Goal: Information Seeking & Learning: Learn about a topic

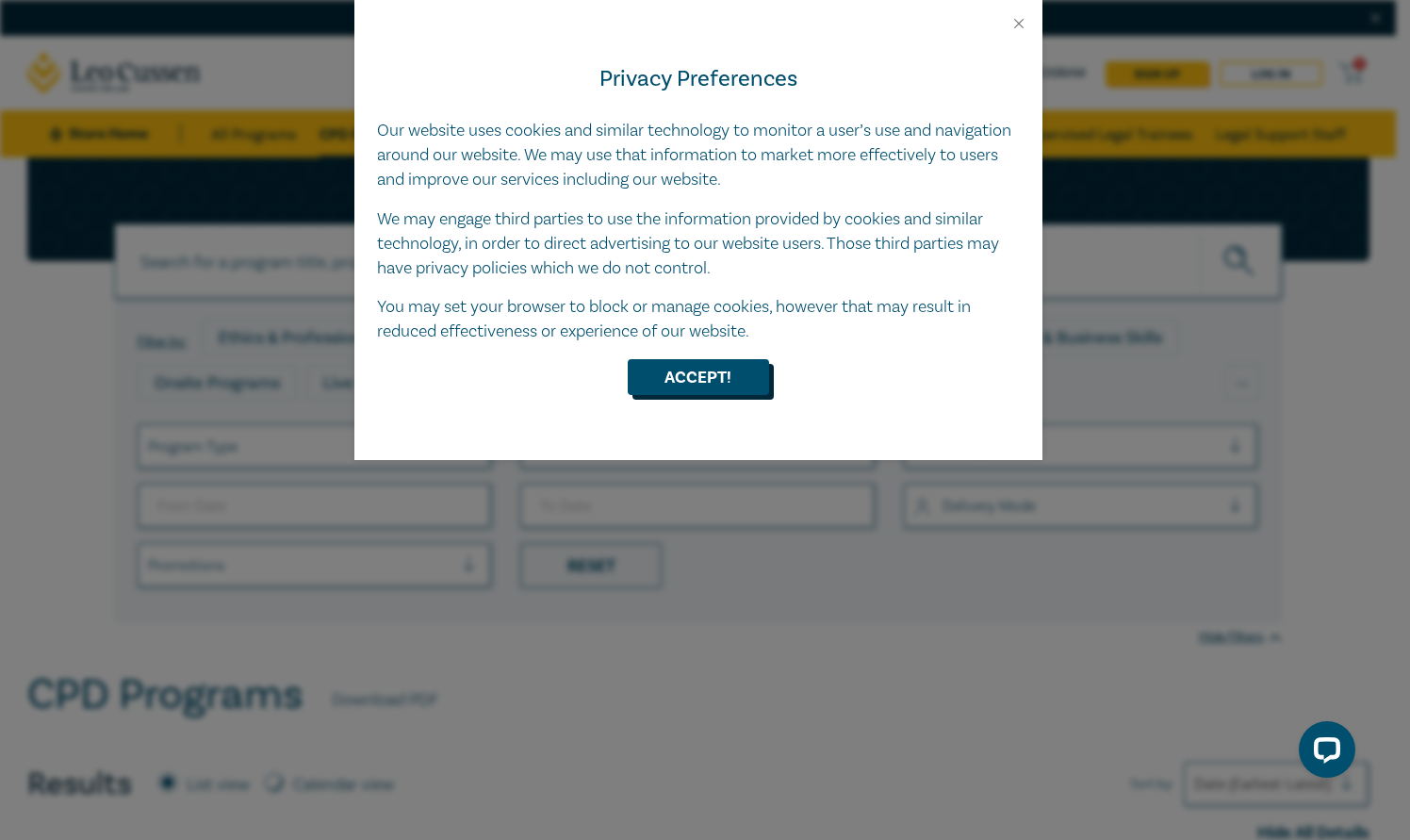
click at [750, 378] on button "Accept!" at bounding box center [698, 377] width 142 height 36
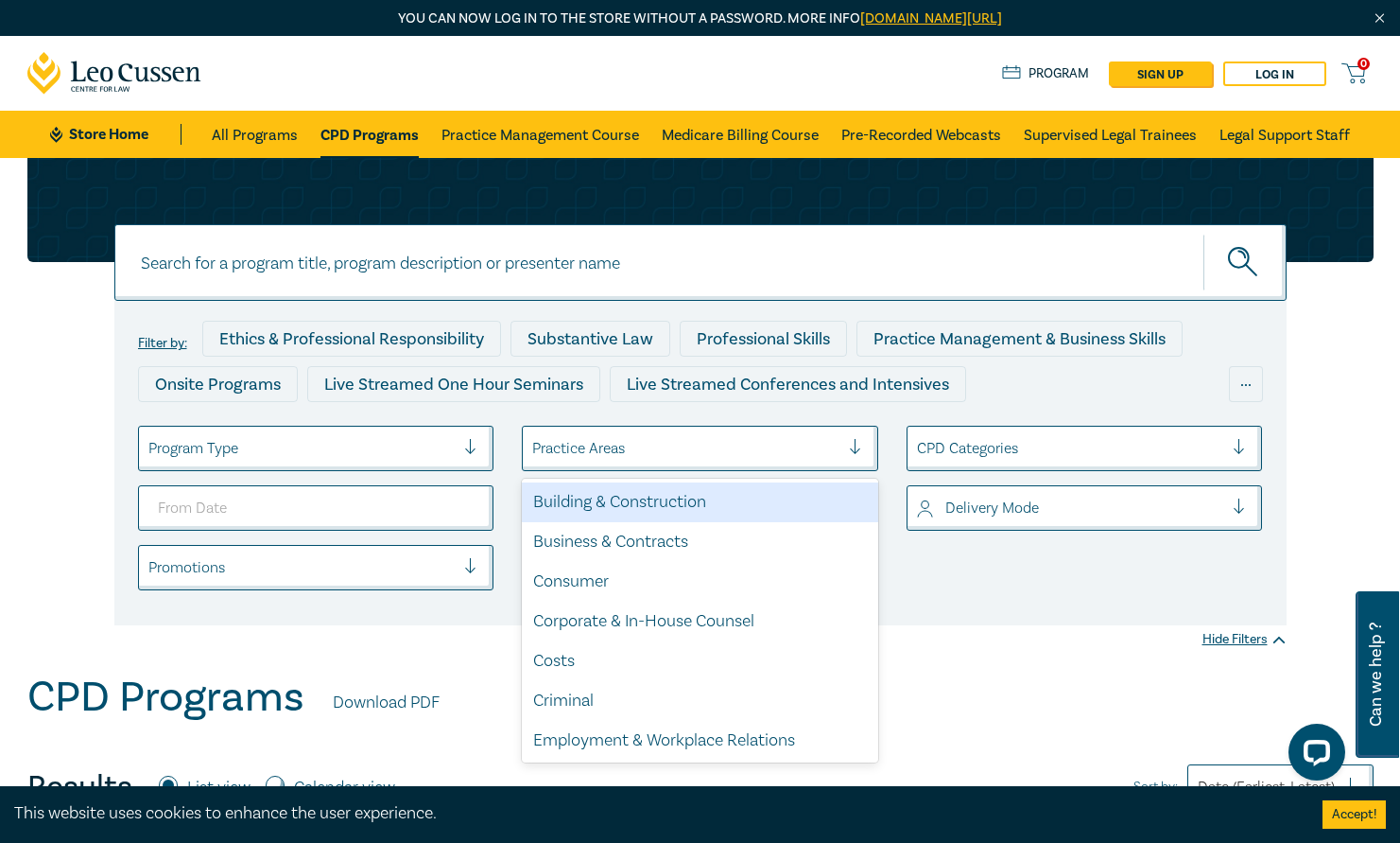
click at [625, 465] on div "Practice Areas" at bounding box center [700, 449] width 357 height 46
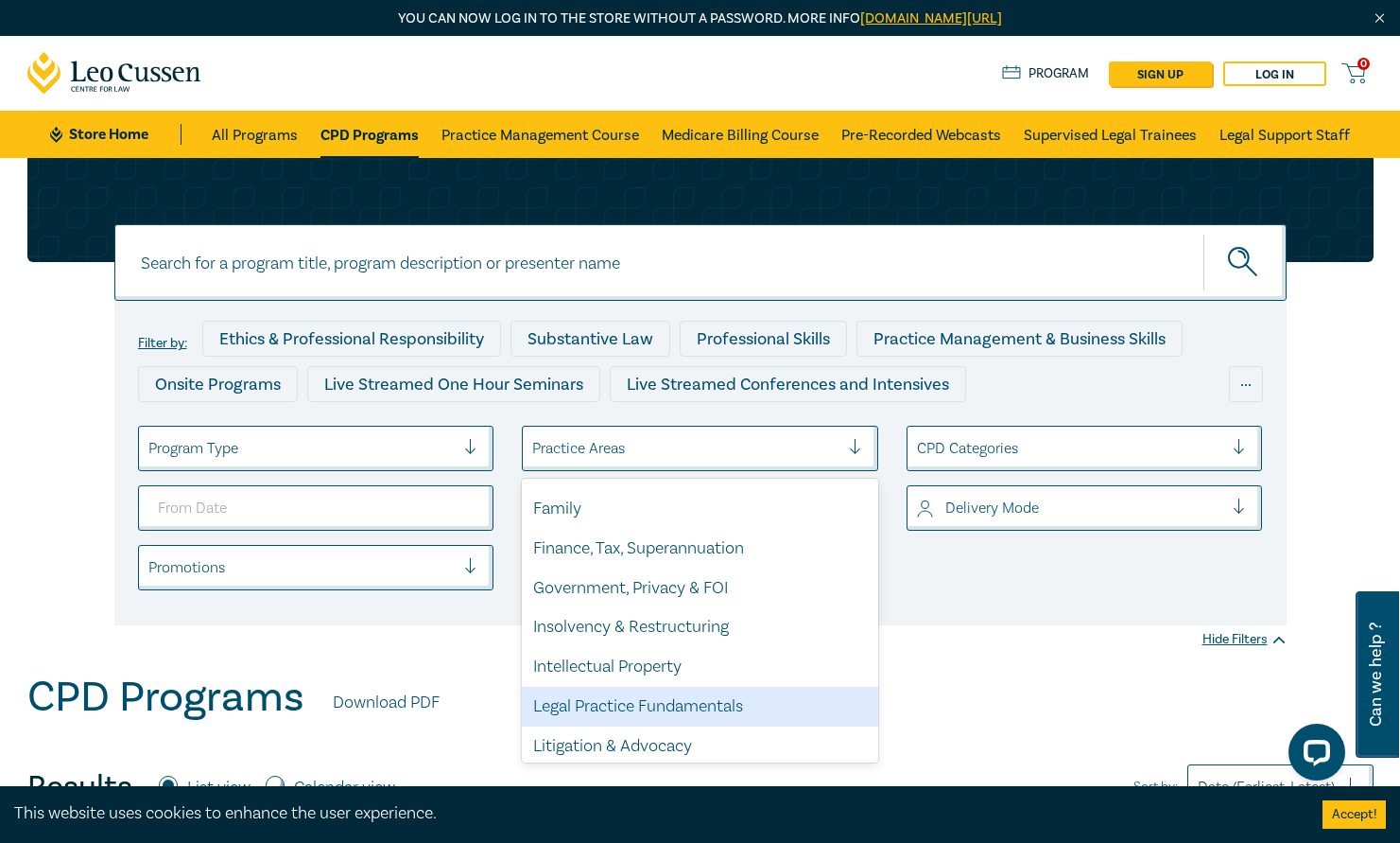
scroll to position [284, 0]
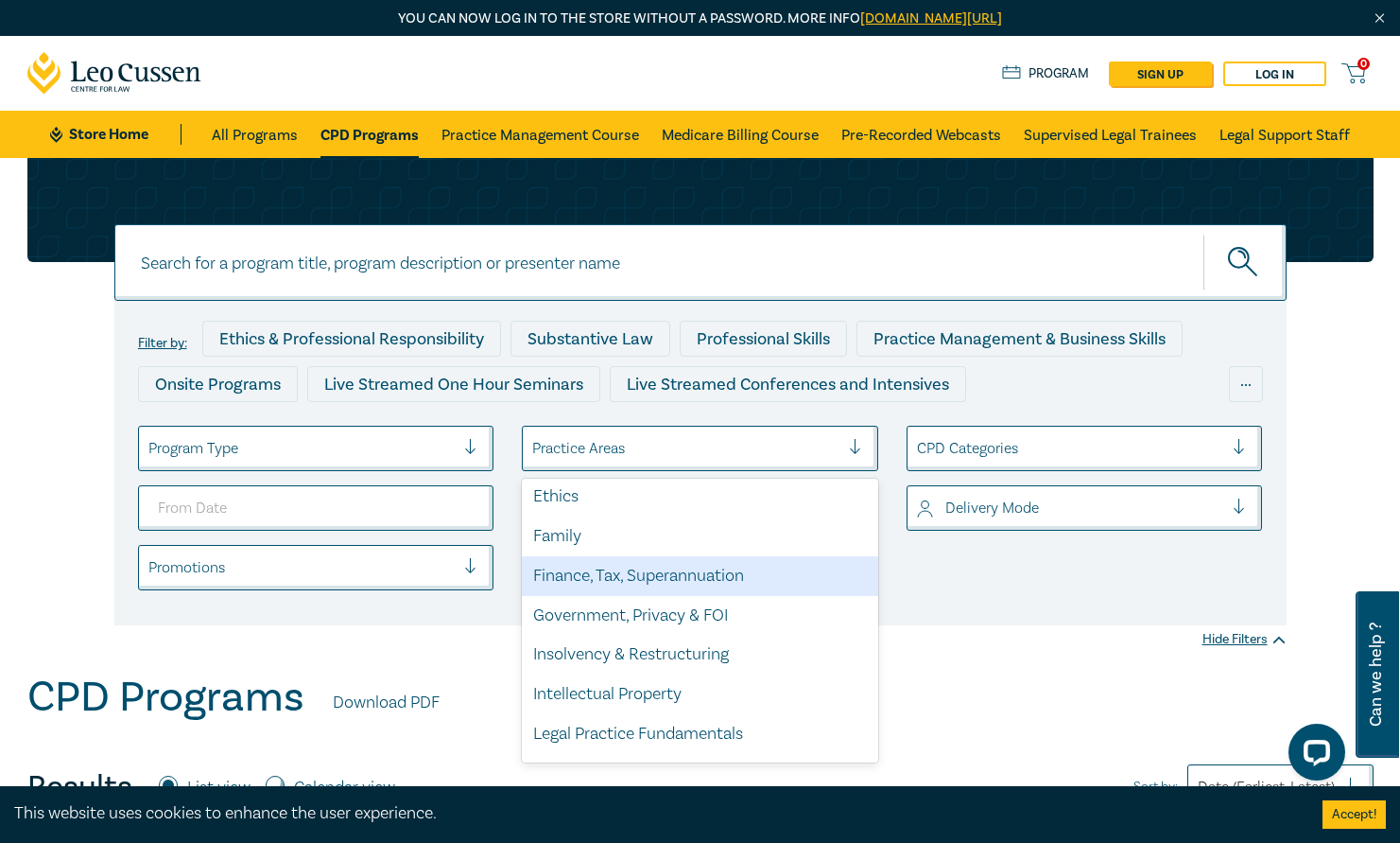
click at [613, 560] on div "Finance, Tax, Superannuation" at bounding box center [700, 577] width 357 height 40
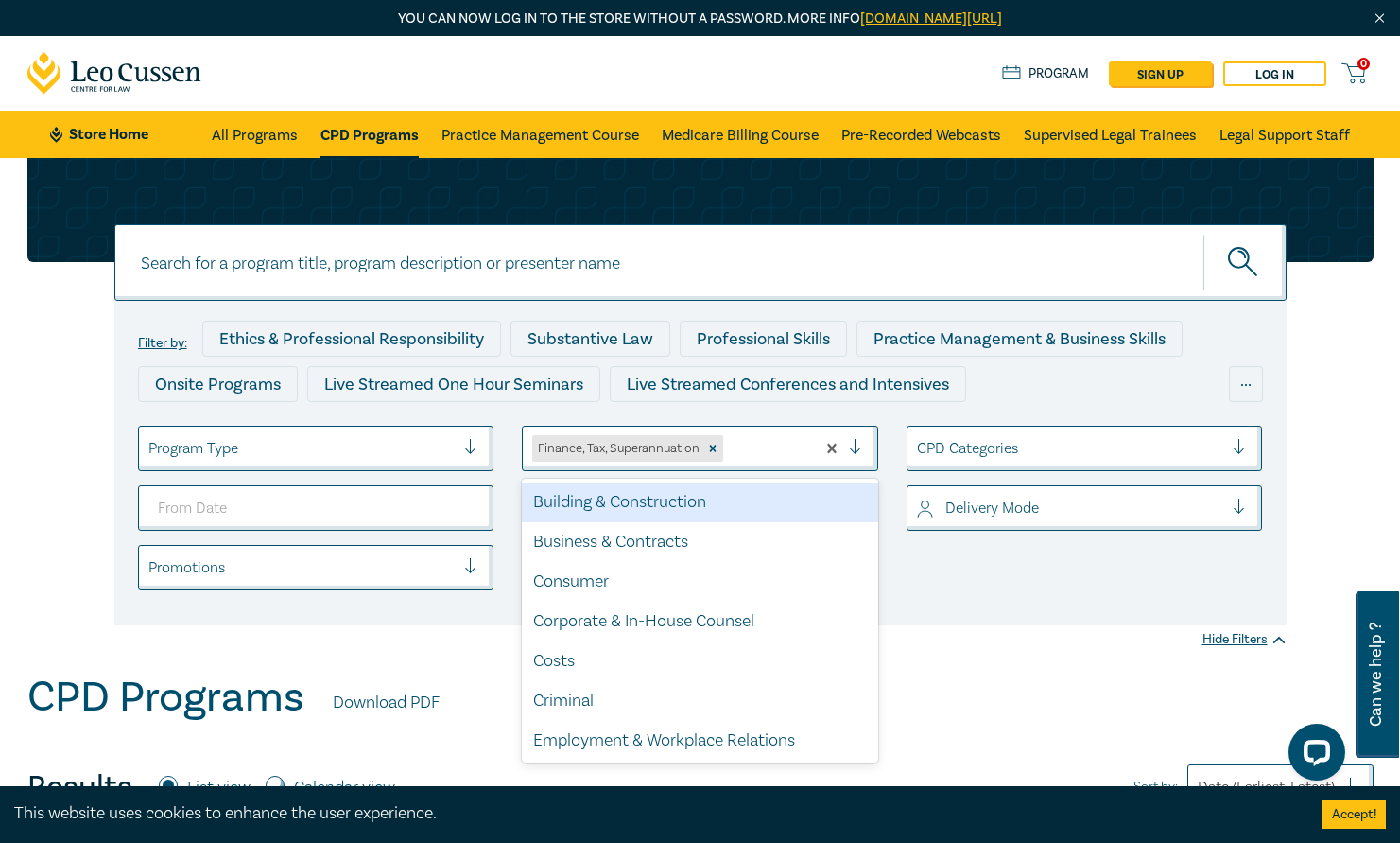
click at [616, 441] on div "Finance, Tax, Superannuation" at bounding box center [617, 449] width 170 height 27
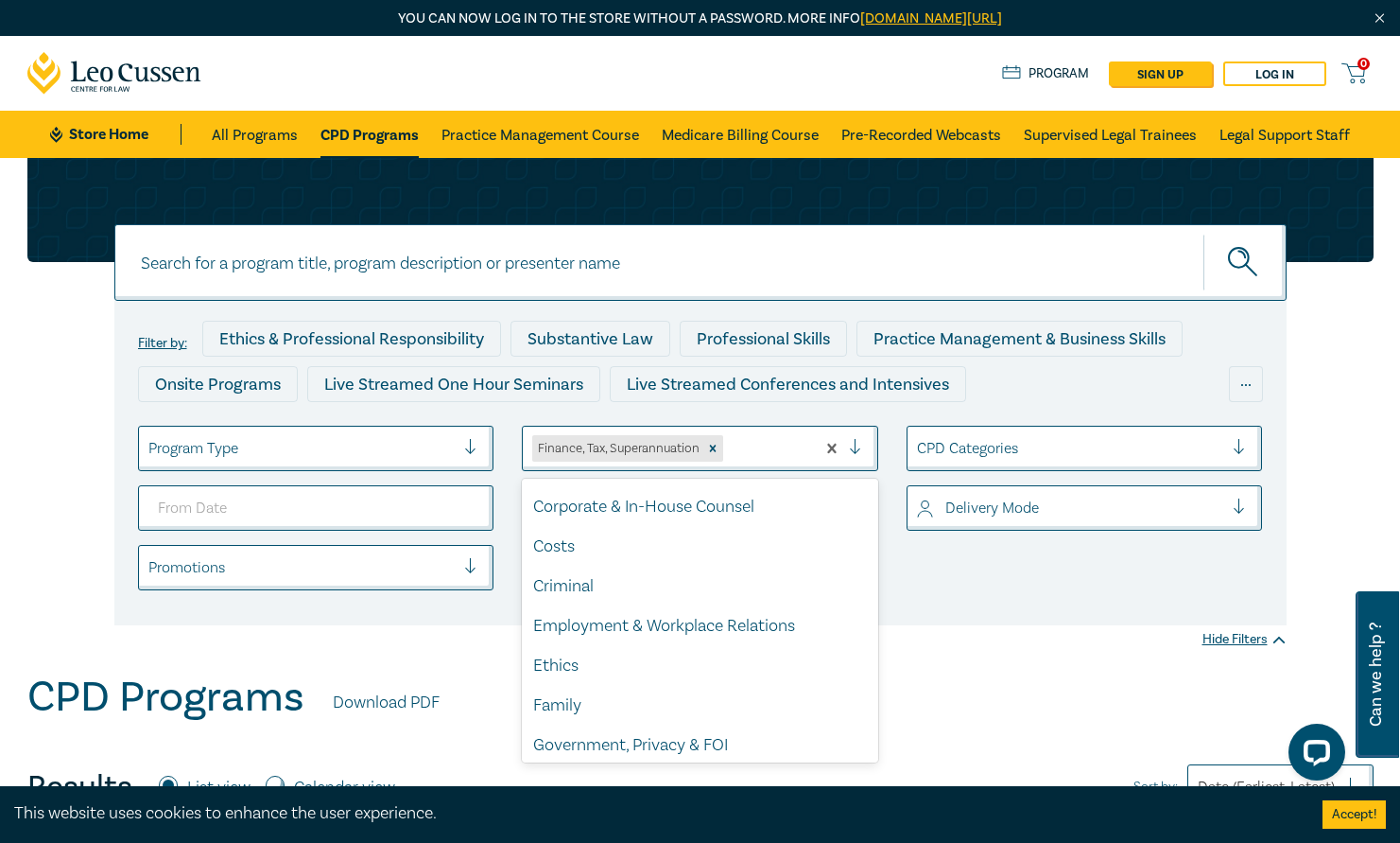
scroll to position [189, 0]
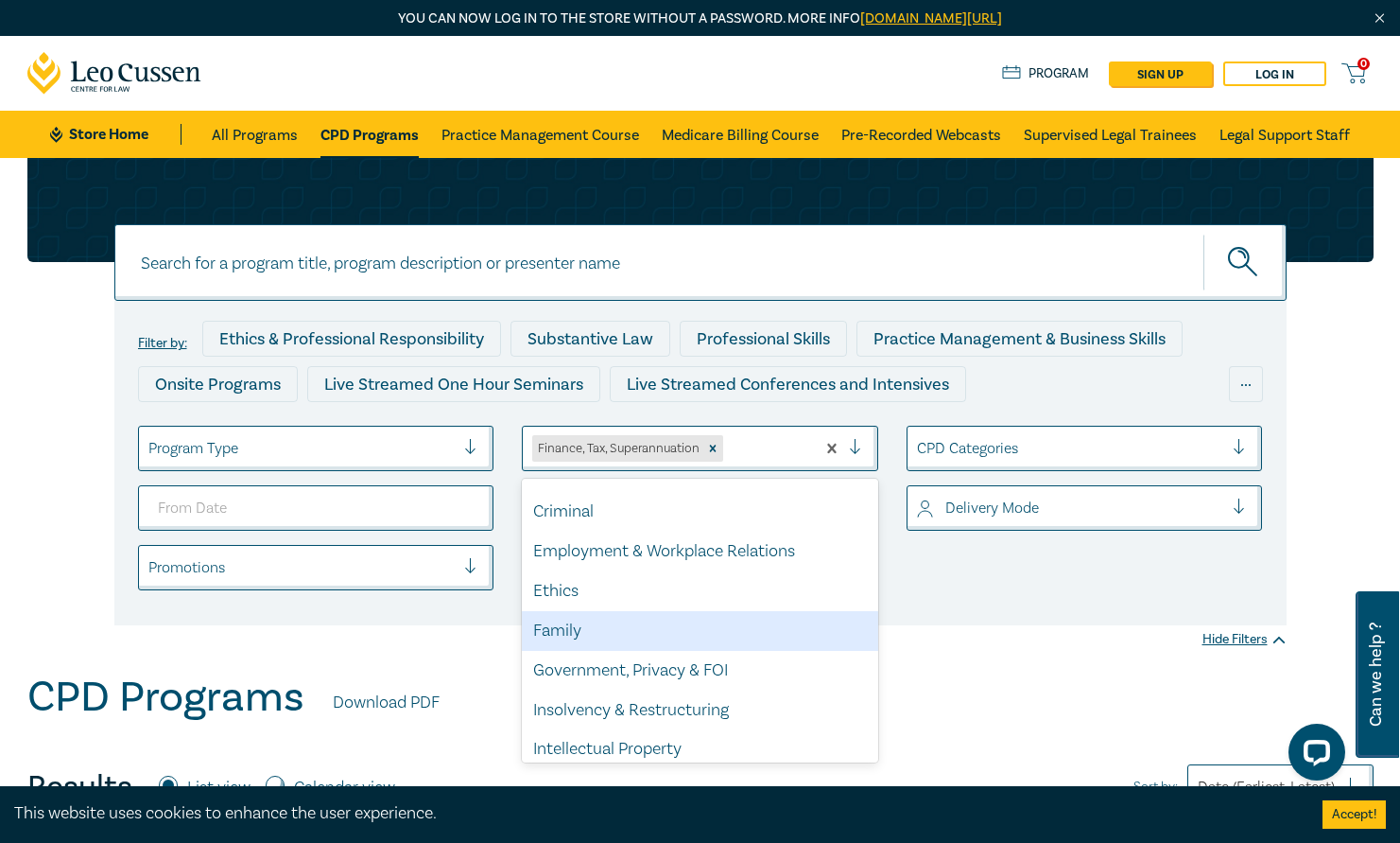
click at [599, 641] on div "Family" at bounding box center [700, 631] width 357 height 40
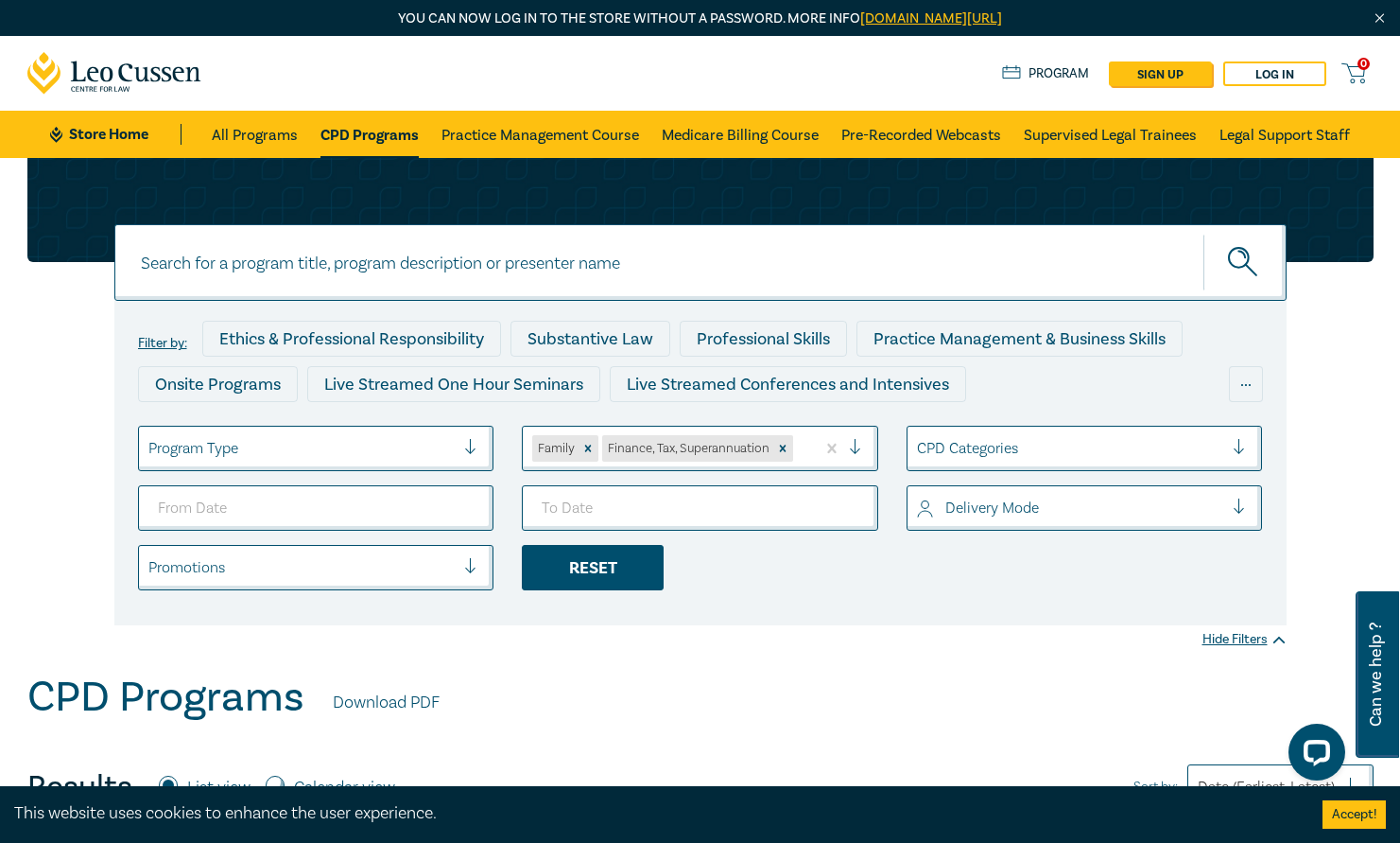
click at [629, 585] on div "Reset" at bounding box center [593, 568] width 142 height 46
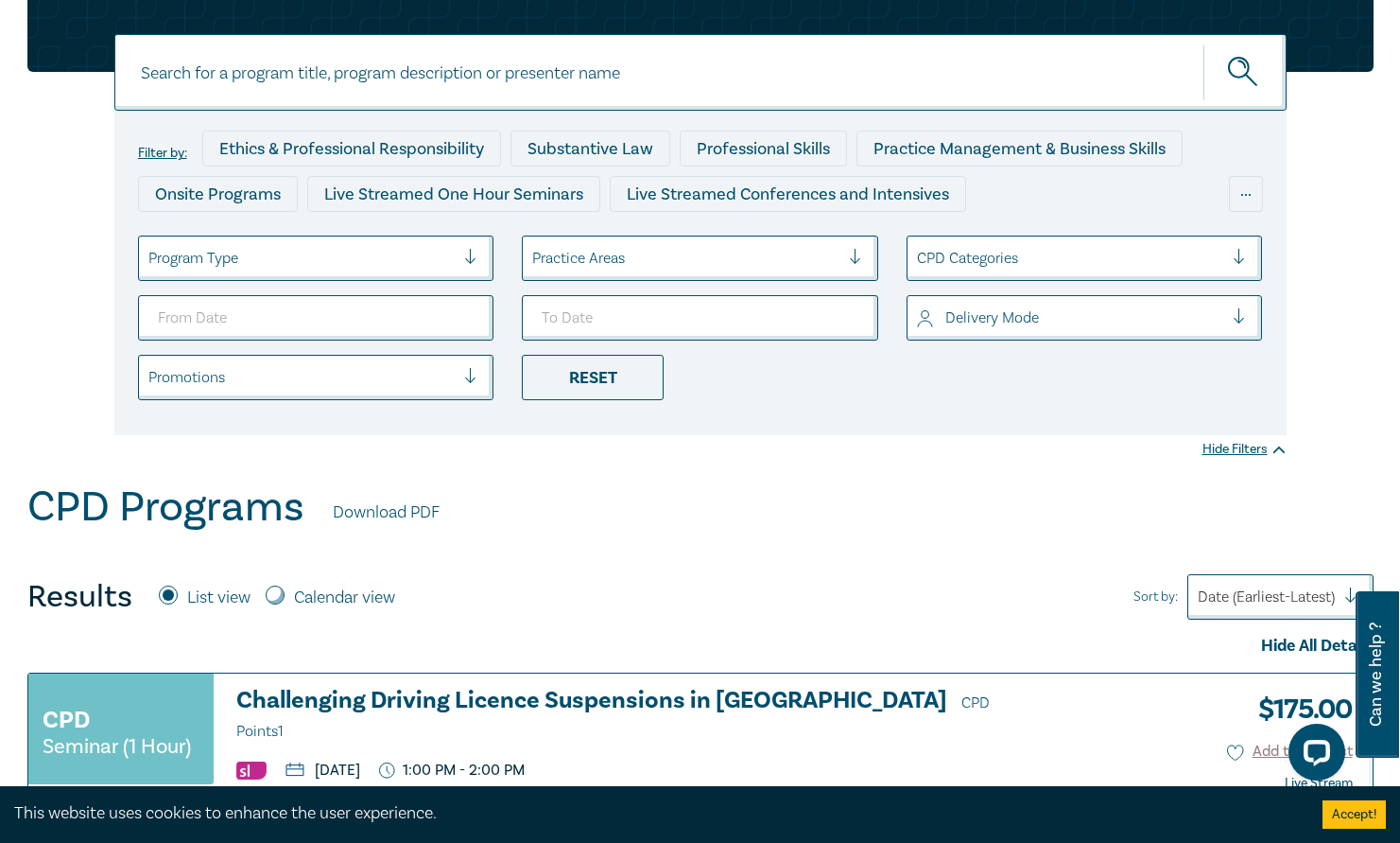
scroll to position [378, 0]
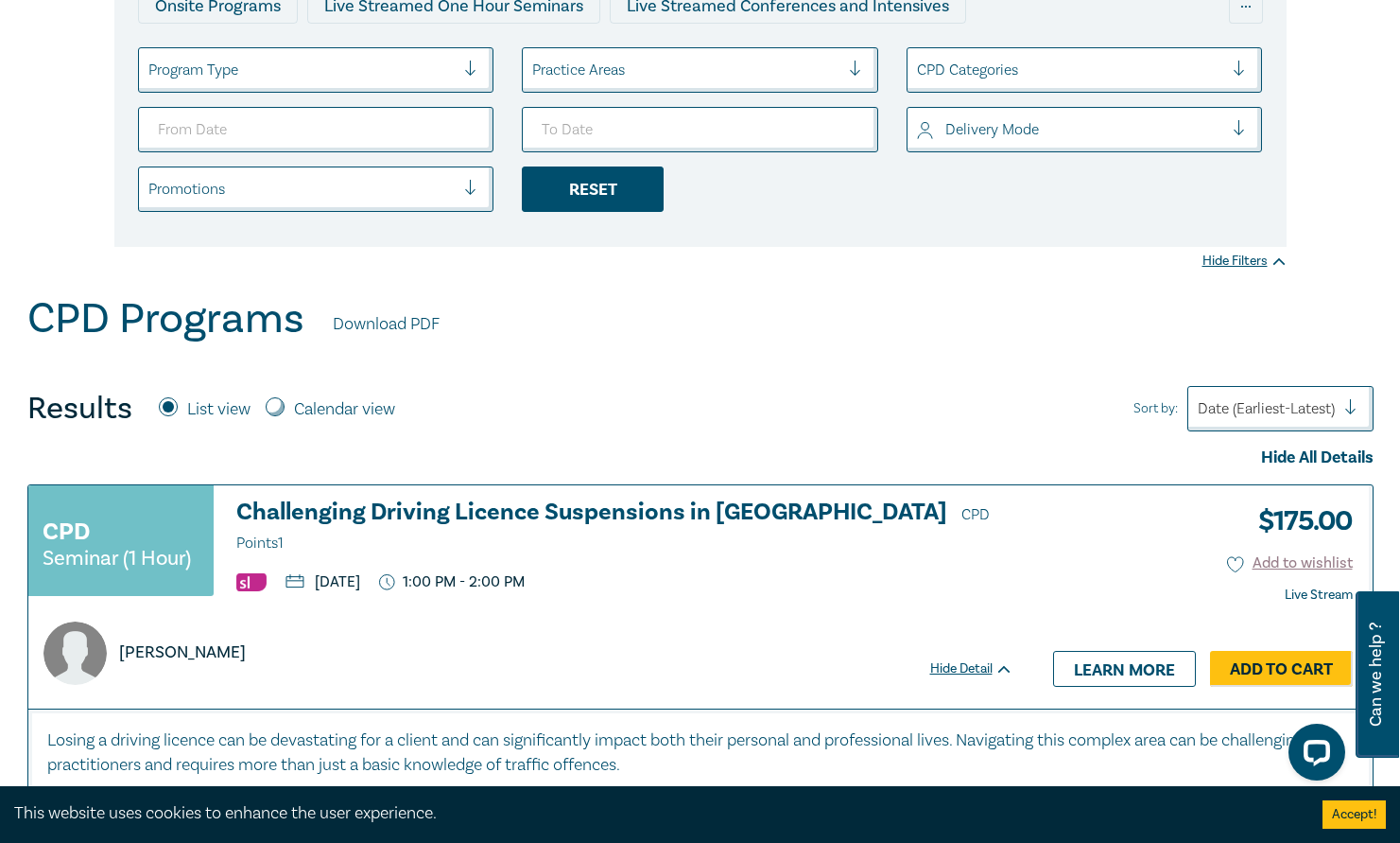
click at [629, 189] on div "Reset" at bounding box center [593, 189] width 142 height 46
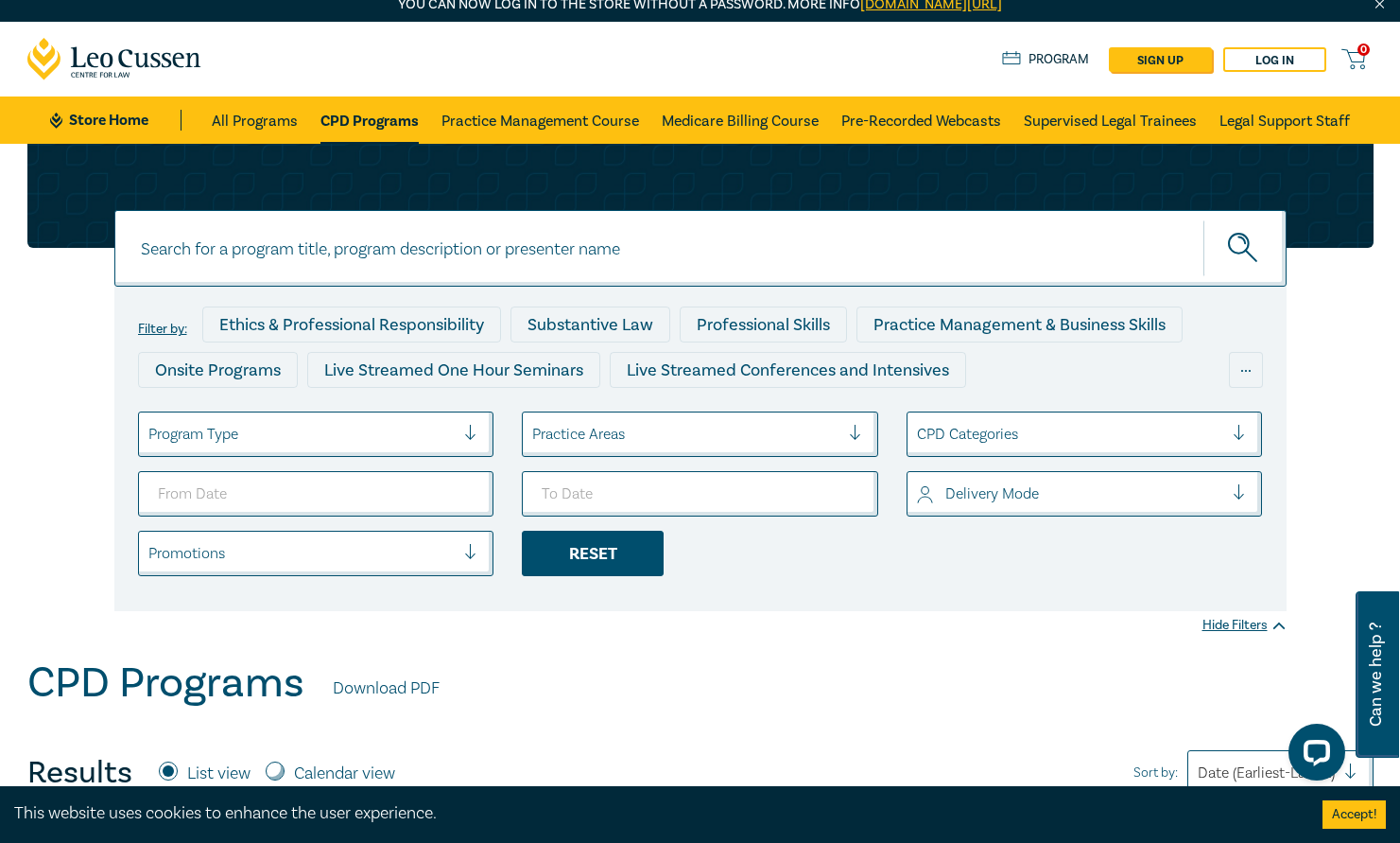
scroll to position [0, 0]
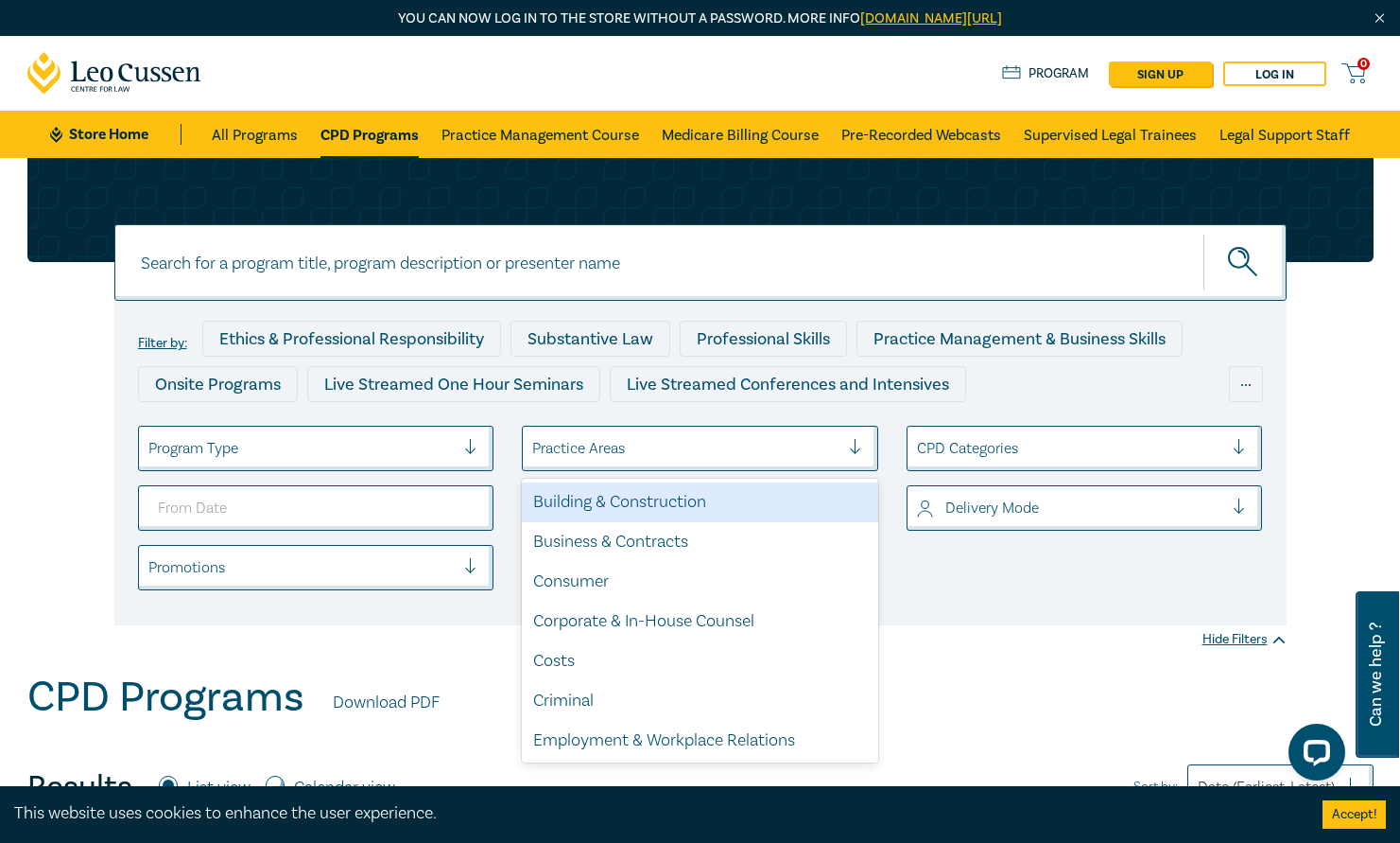
click at [637, 443] on div at bounding box center [686, 449] width 307 height 25
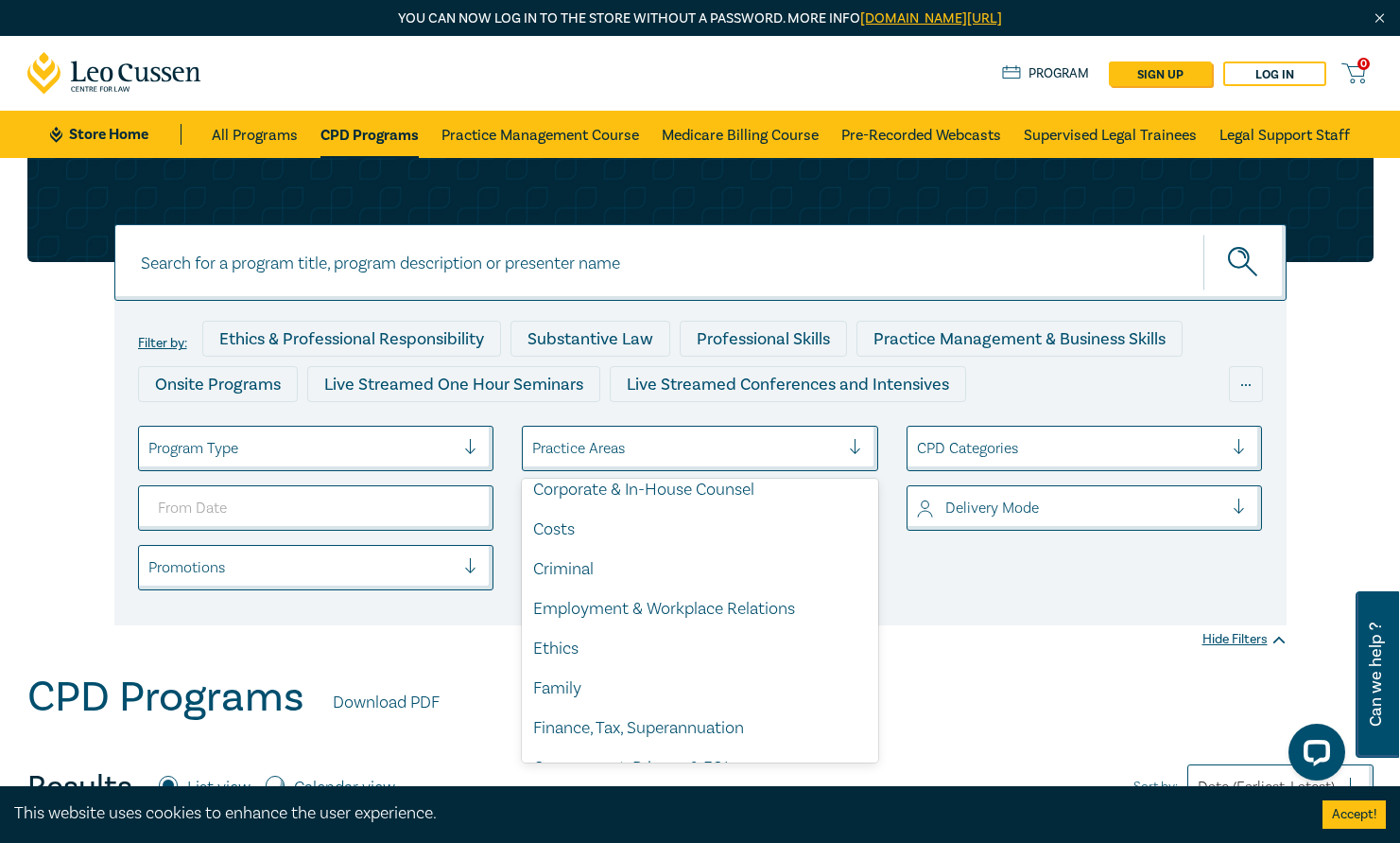
scroll to position [284, 0]
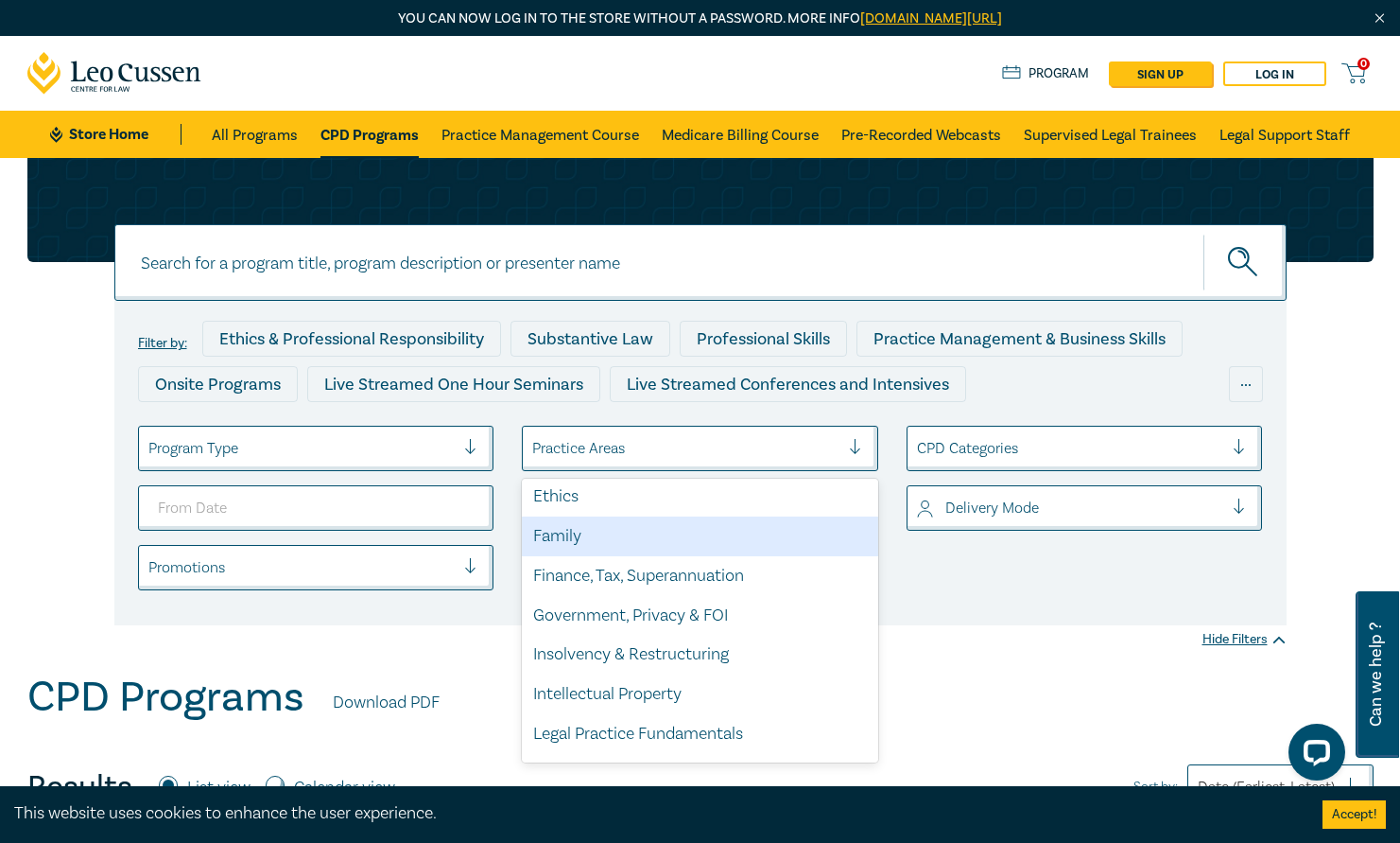
click at [596, 530] on div "Family" at bounding box center [700, 537] width 357 height 40
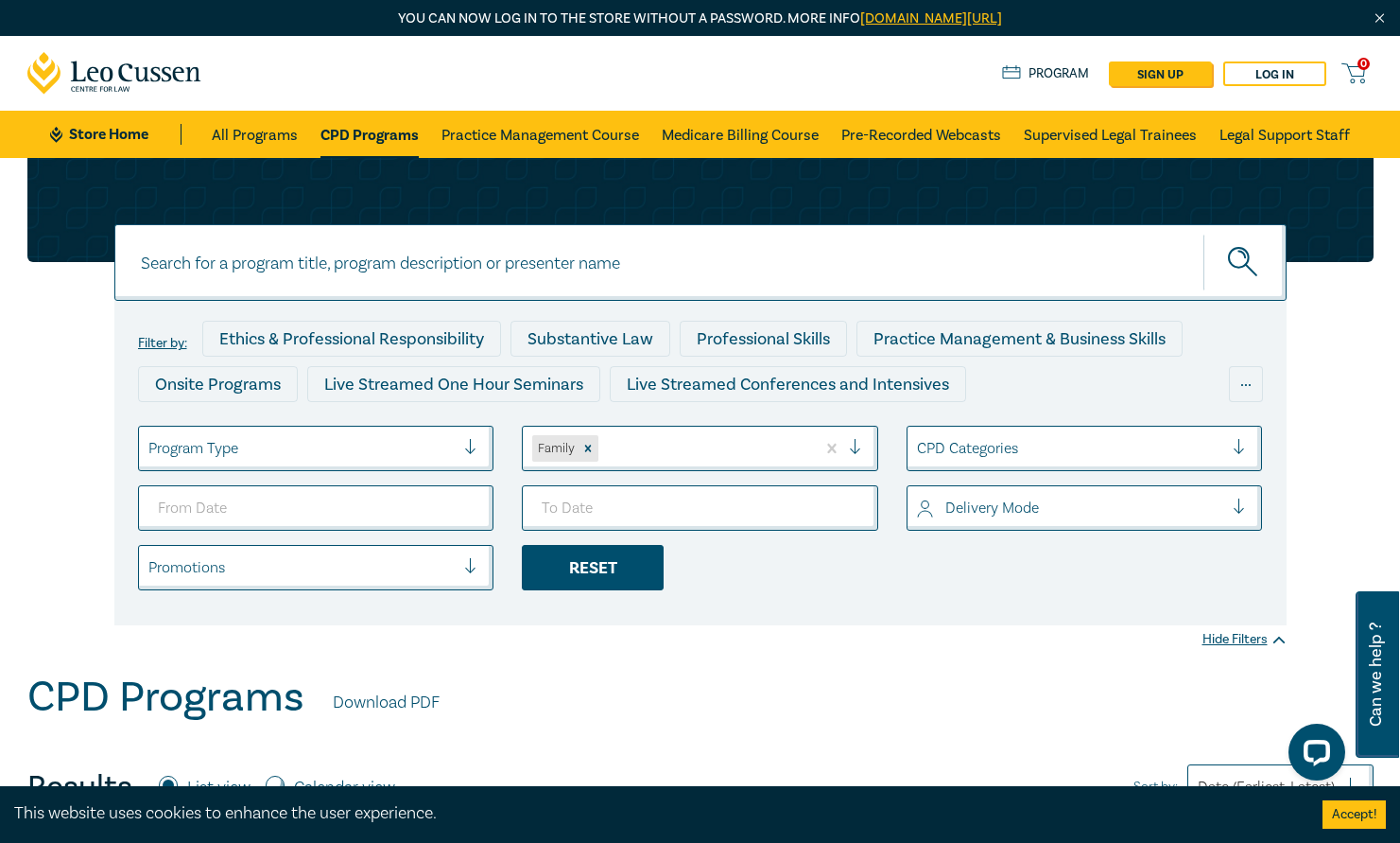
click at [609, 568] on div "Reset" at bounding box center [593, 568] width 142 height 46
click at [620, 443] on div at bounding box center [686, 449] width 307 height 25
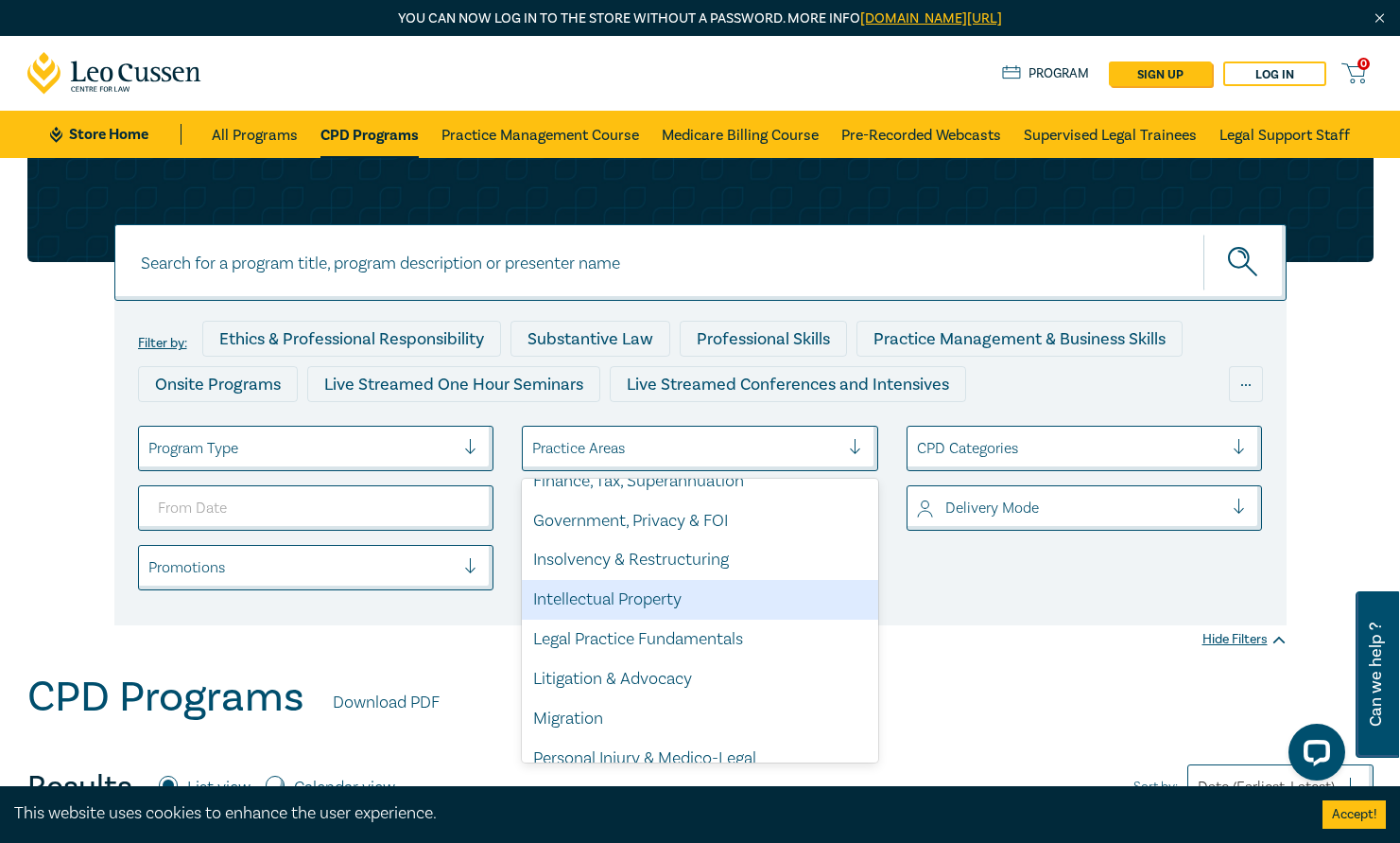
scroll to position [284, 0]
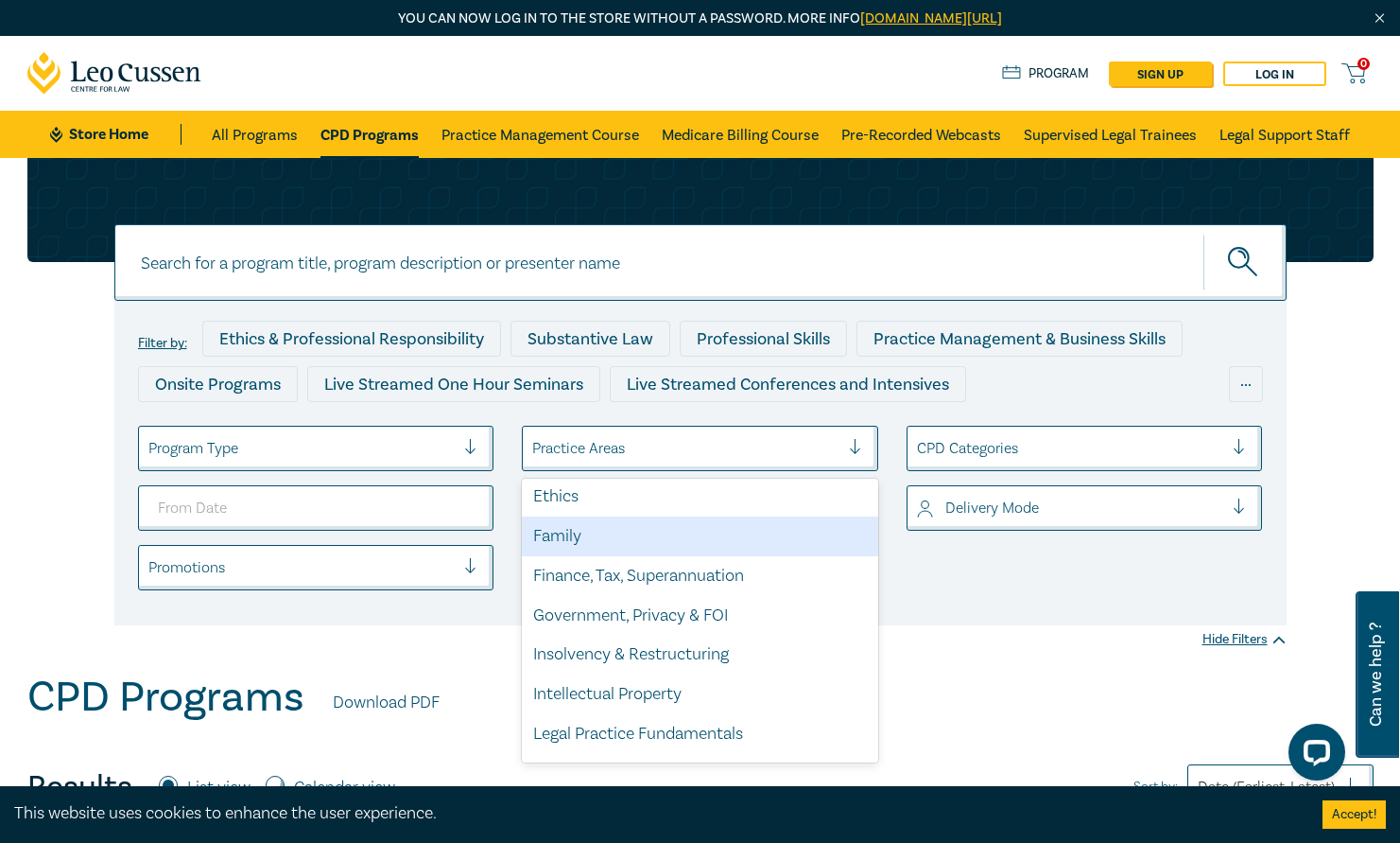
click at [598, 527] on div "Family" at bounding box center [700, 537] width 357 height 40
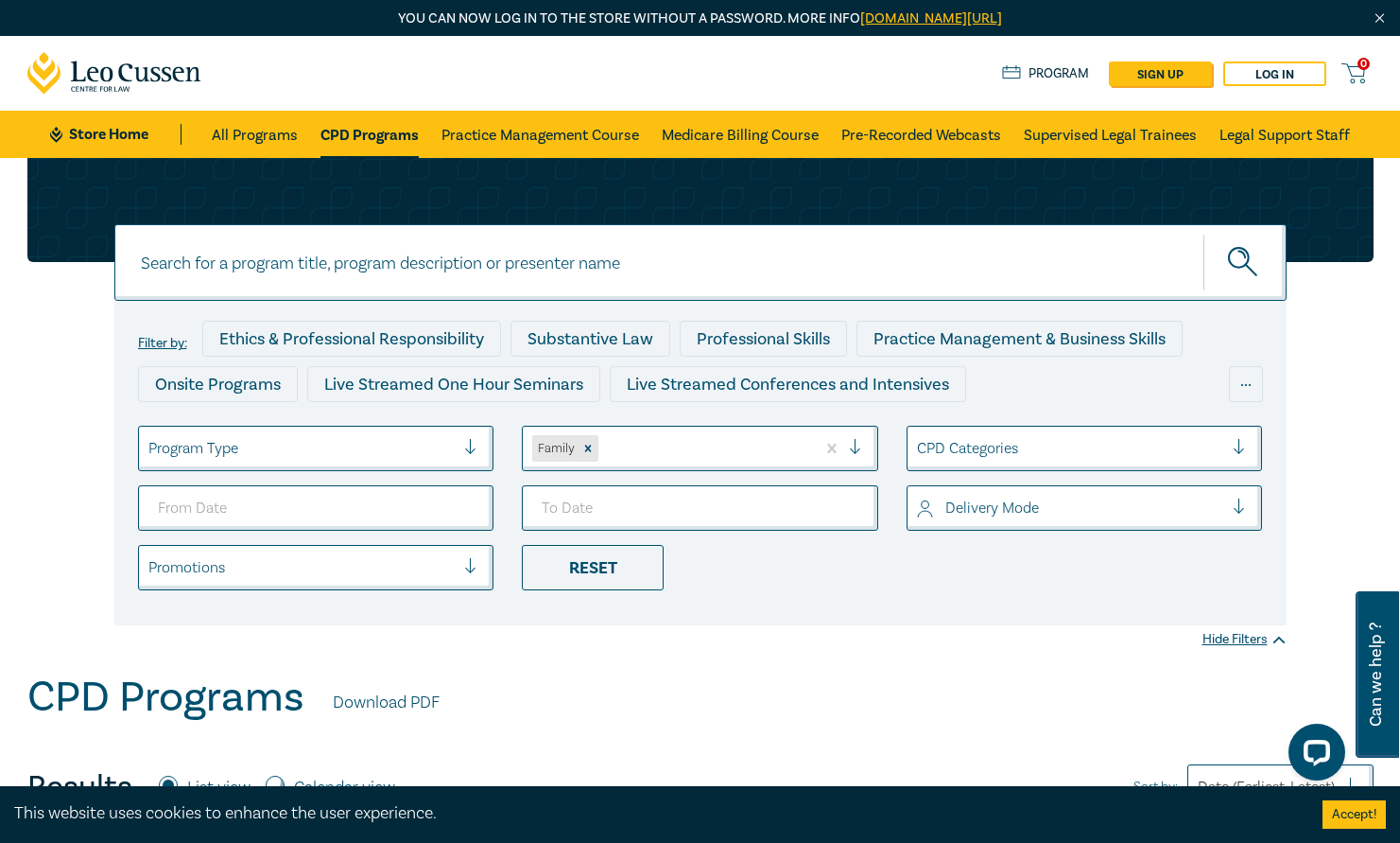
click at [1260, 268] on icon "submit" at bounding box center [1244, 263] width 33 height 33
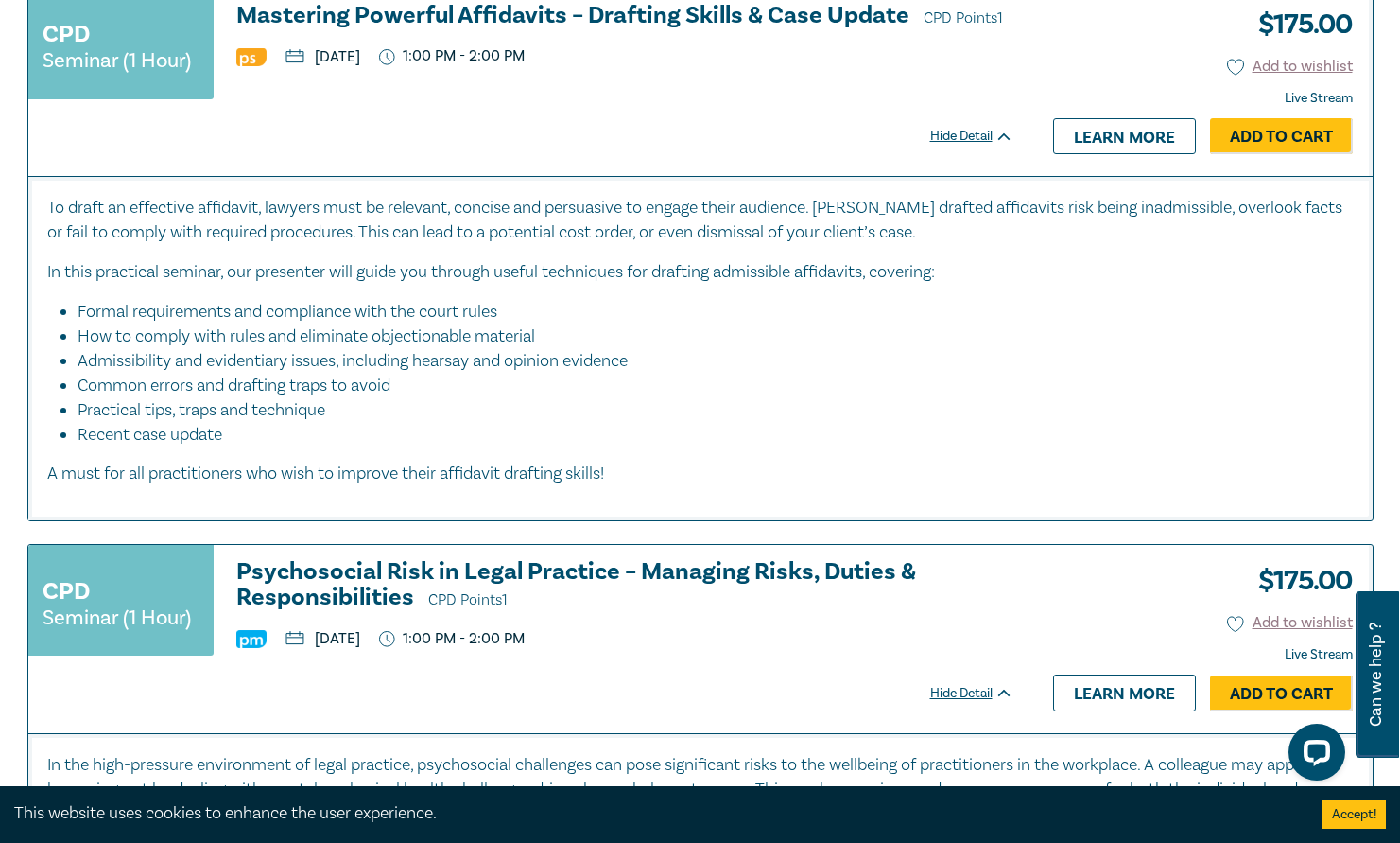
scroll to position [8513, 0]
